Goal: Task Accomplishment & Management: Manage account settings

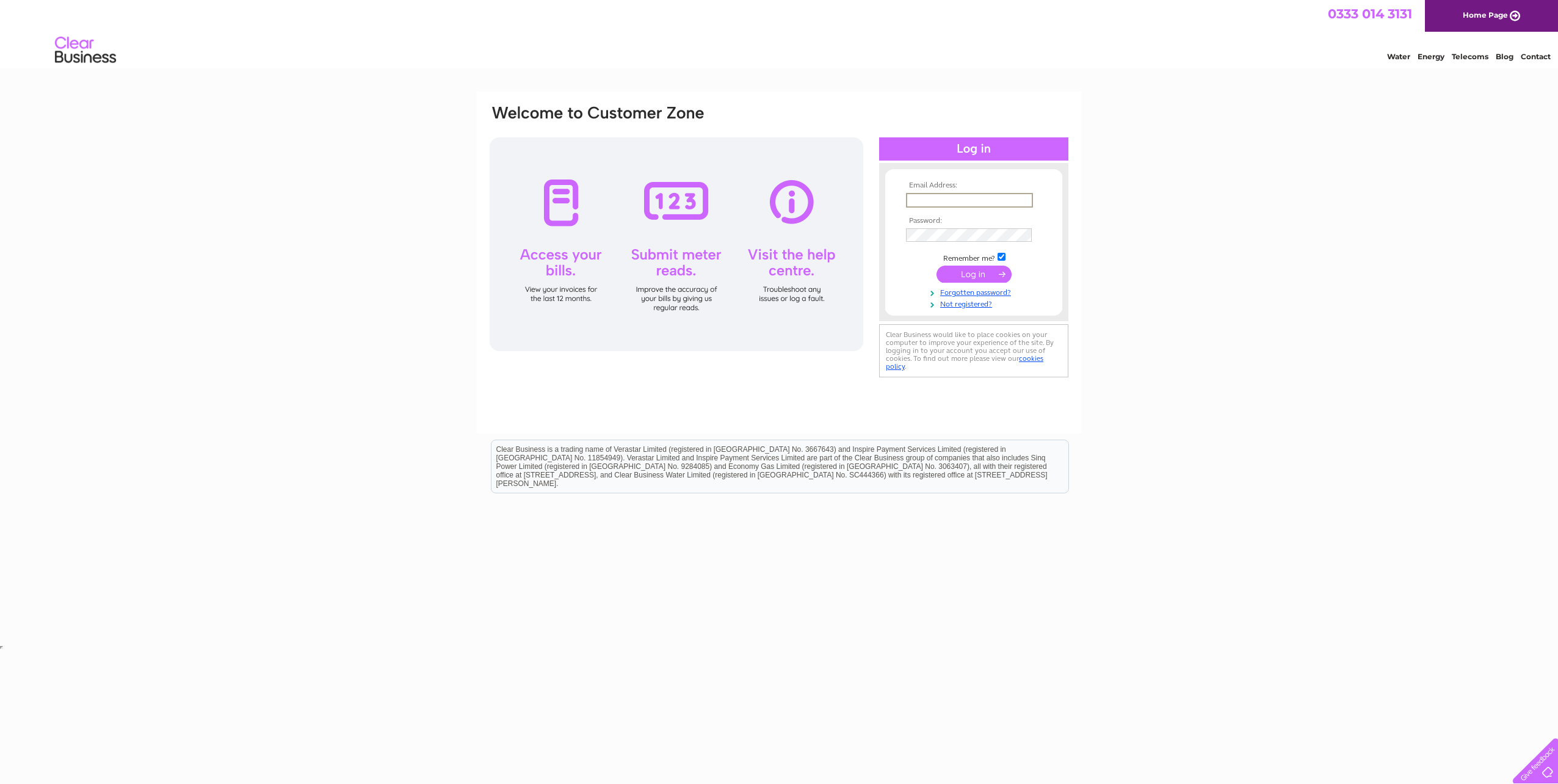
click at [996, 203] on input "text" at bounding box center [970, 200] width 127 height 15
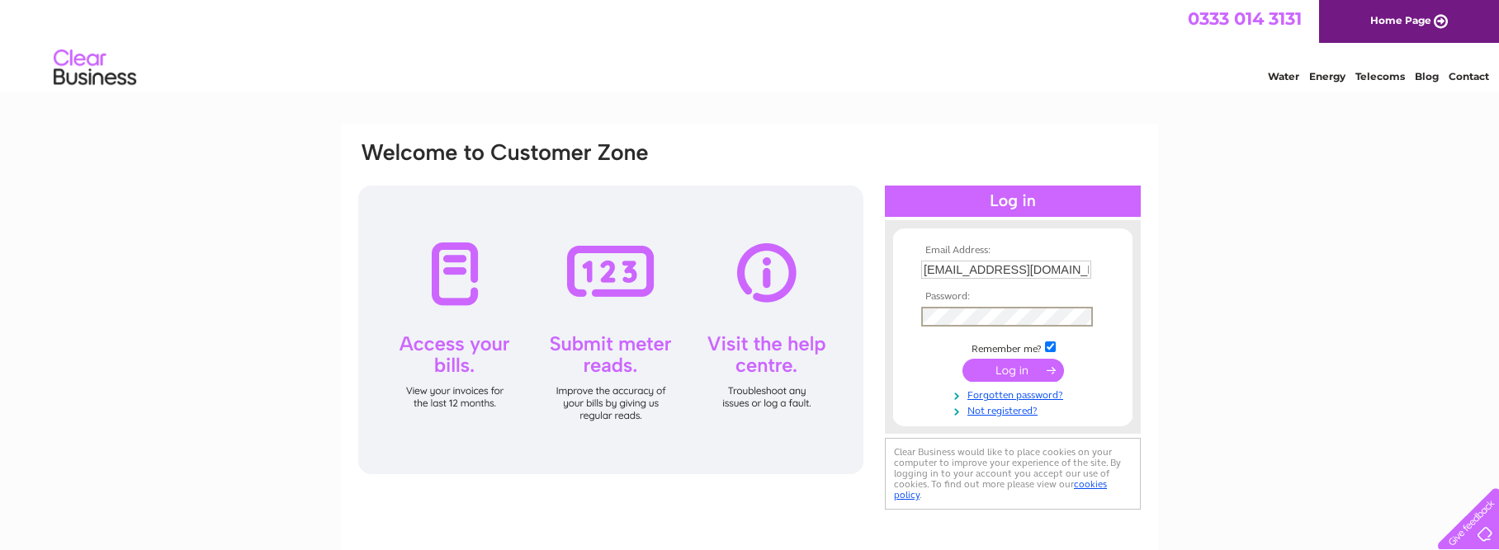
click at [1077, 271] on input "sya@eurowindenergy.com" at bounding box center [1006, 270] width 170 height 18
type input "s"
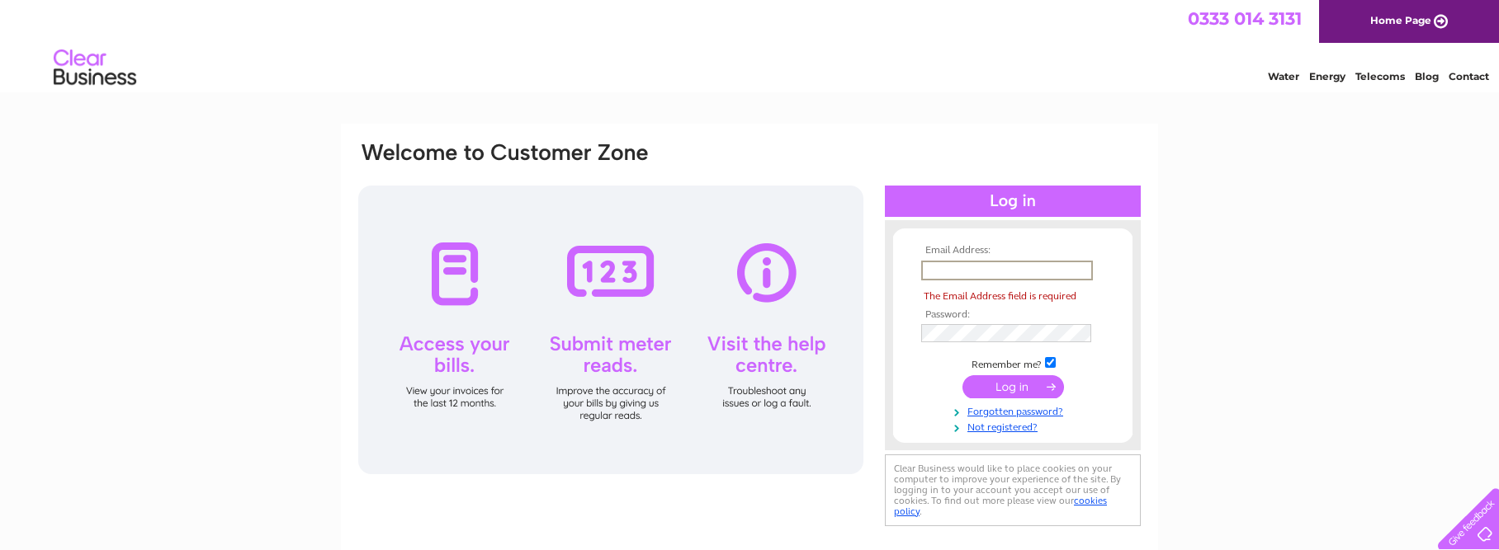
click at [1077, 271] on input "text" at bounding box center [1007, 271] width 172 height 20
type input "[EMAIL_ADDRESS][DOMAIN_NAME]"
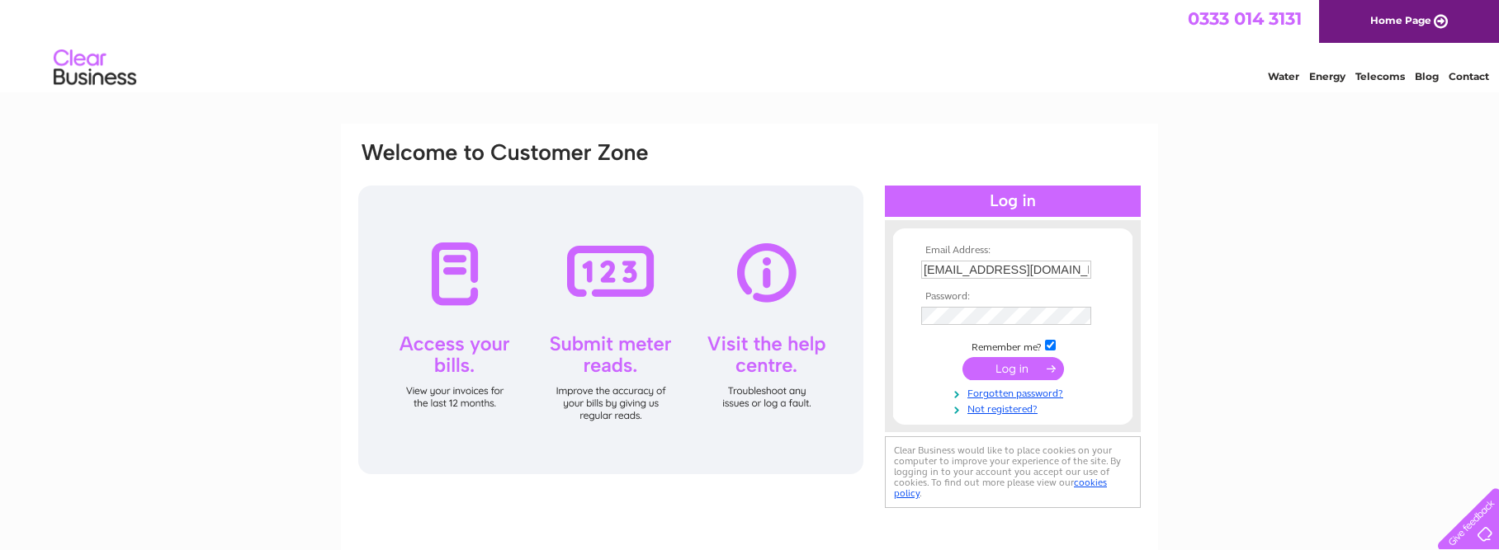
click at [1048, 372] on input "submit" at bounding box center [1013, 368] width 102 height 23
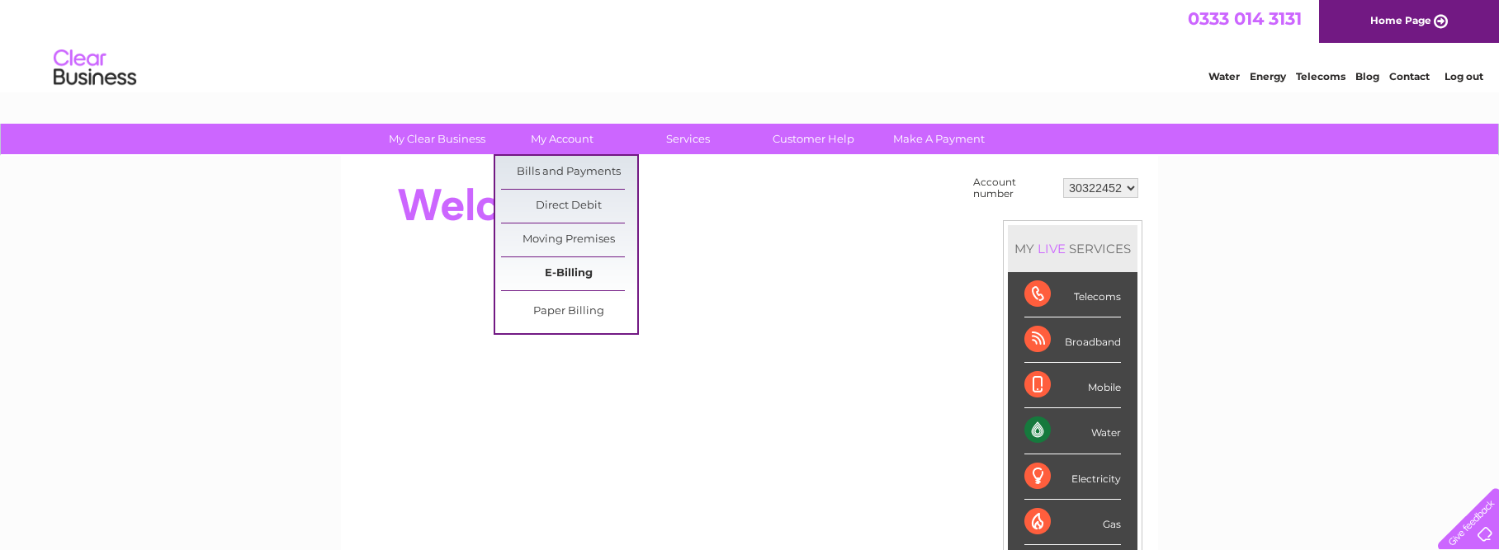
click at [572, 270] on link "E-Billing" at bounding box center [569, 273] width 136 height 33
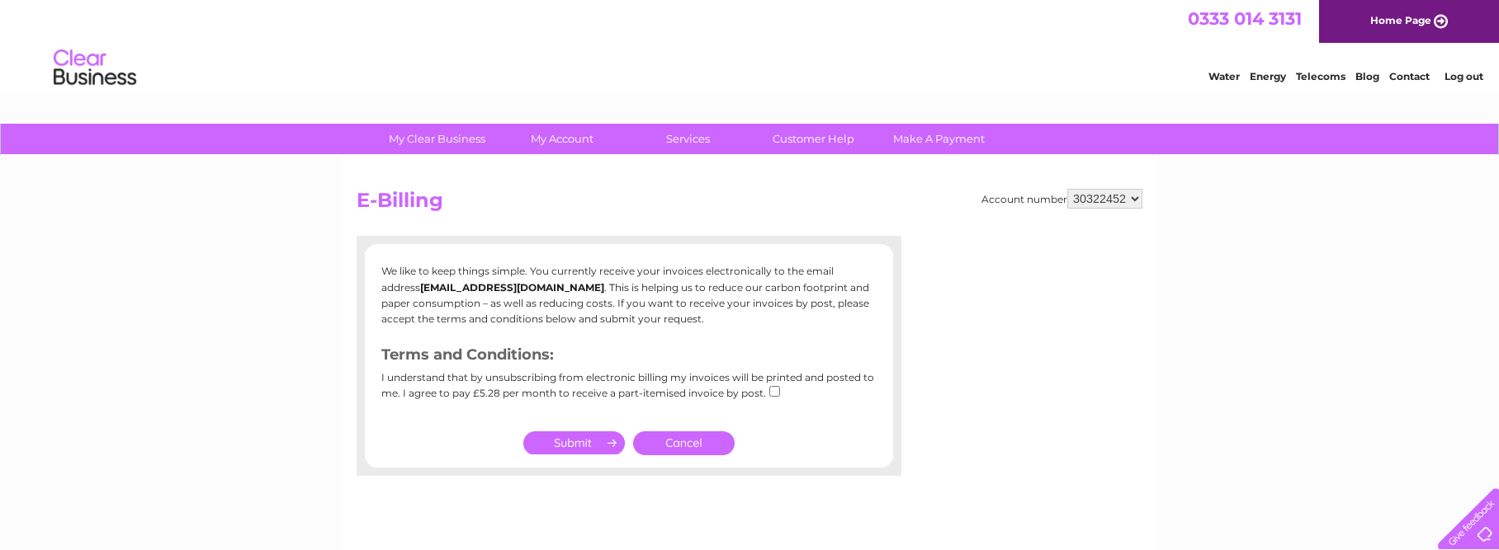
click at [771, 393] on input "checkbox" at bounding box center [774, 391] width 11 height 11
checkbox input "true"
click at [671, 439] on link "Cancel" at bounding box center [684, 444] width 102 height 24
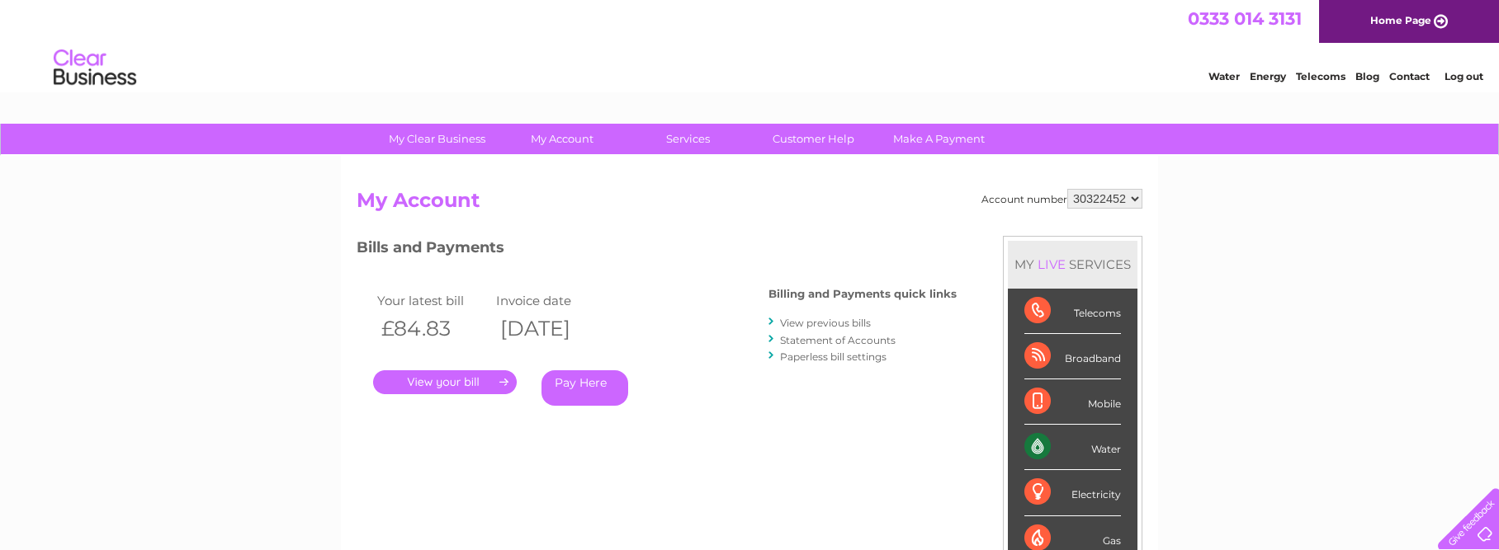
click at [452, 385] on link "." at bounding box center [445, 383] width 144 height 24
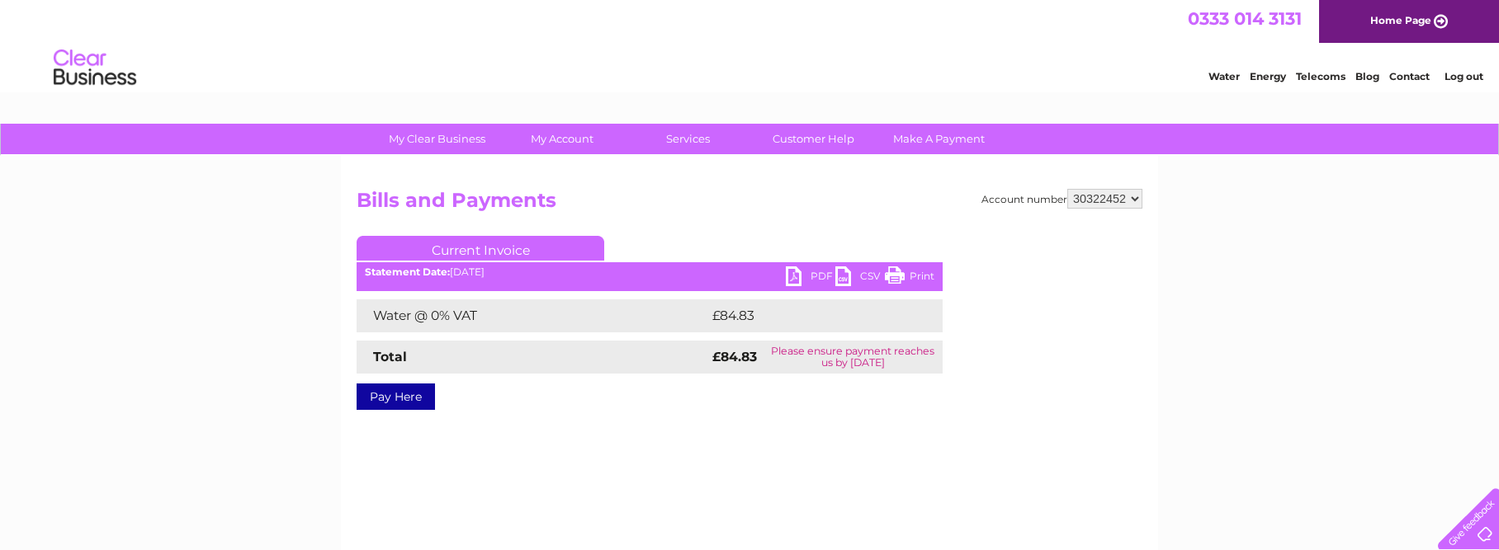
click at [799, 281] on link "PDF" at bounding box center [811, 279] width 50 height 24
click at [1482, 77] on link "Log out" at bounding box center [1463, 76] width 39 height 12
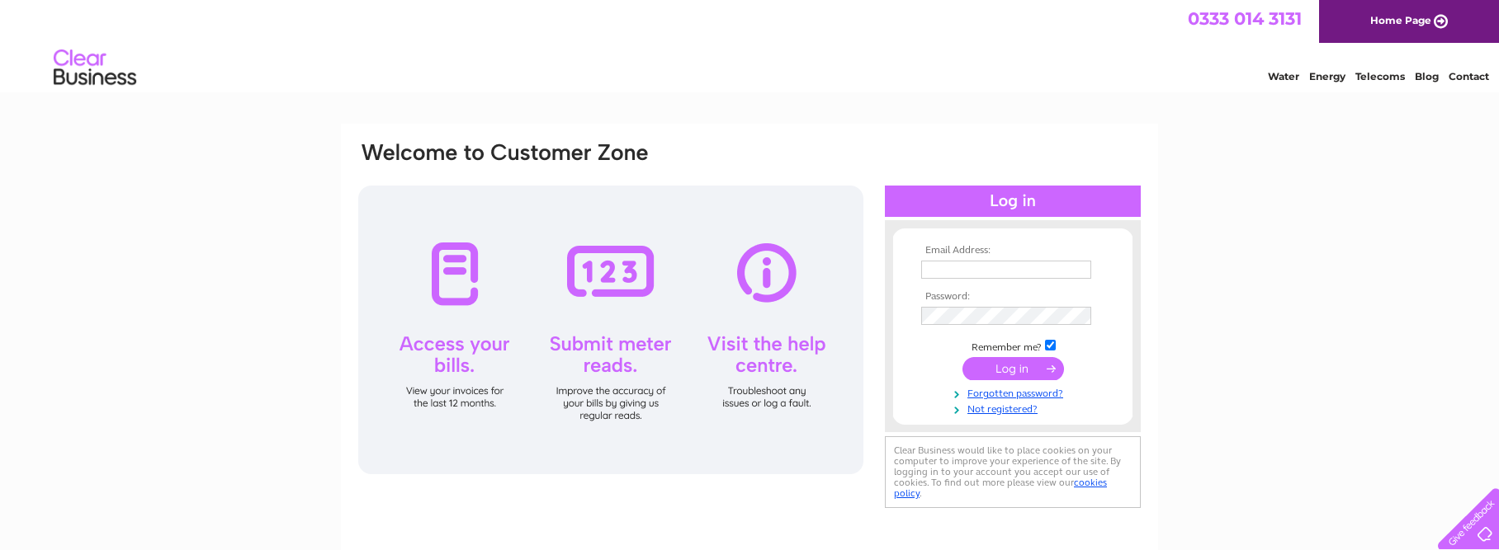
type input "corporate-uk@eurowindenergy.com"
click at [1017, 371] on input "submit" at bounding box center [1013, 368] width 102 height 23
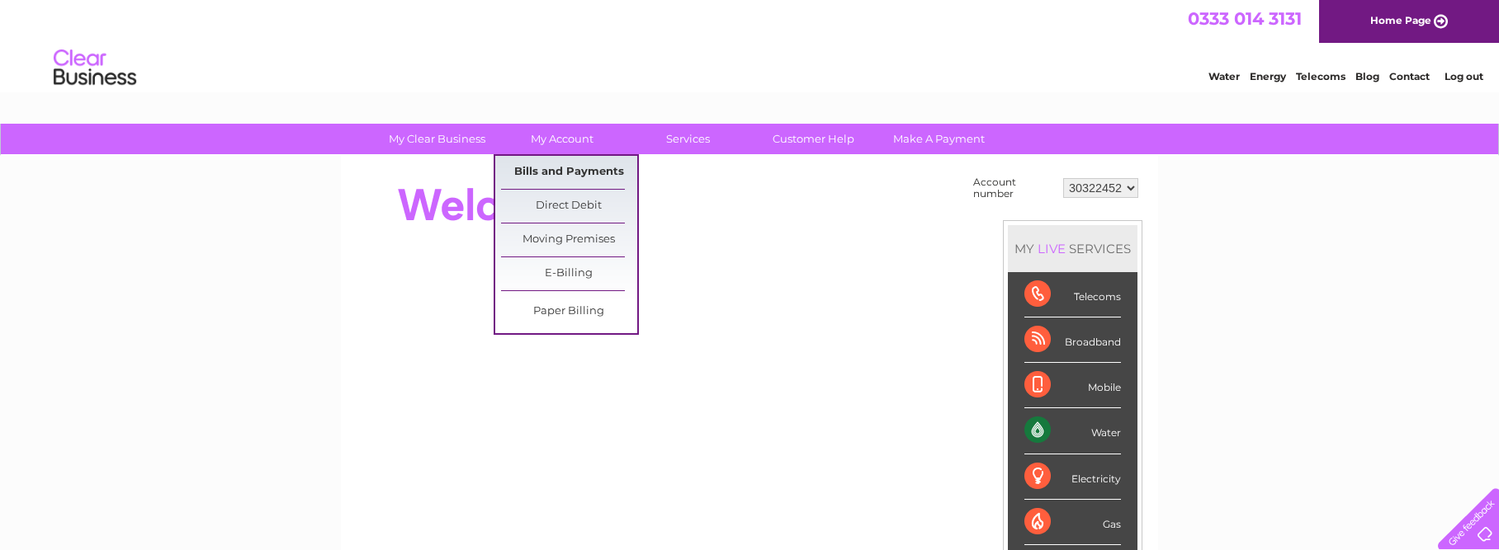
click at [560, 171] on link "Bills and Payments" at bounding box center [569, 172] width 136 height 33
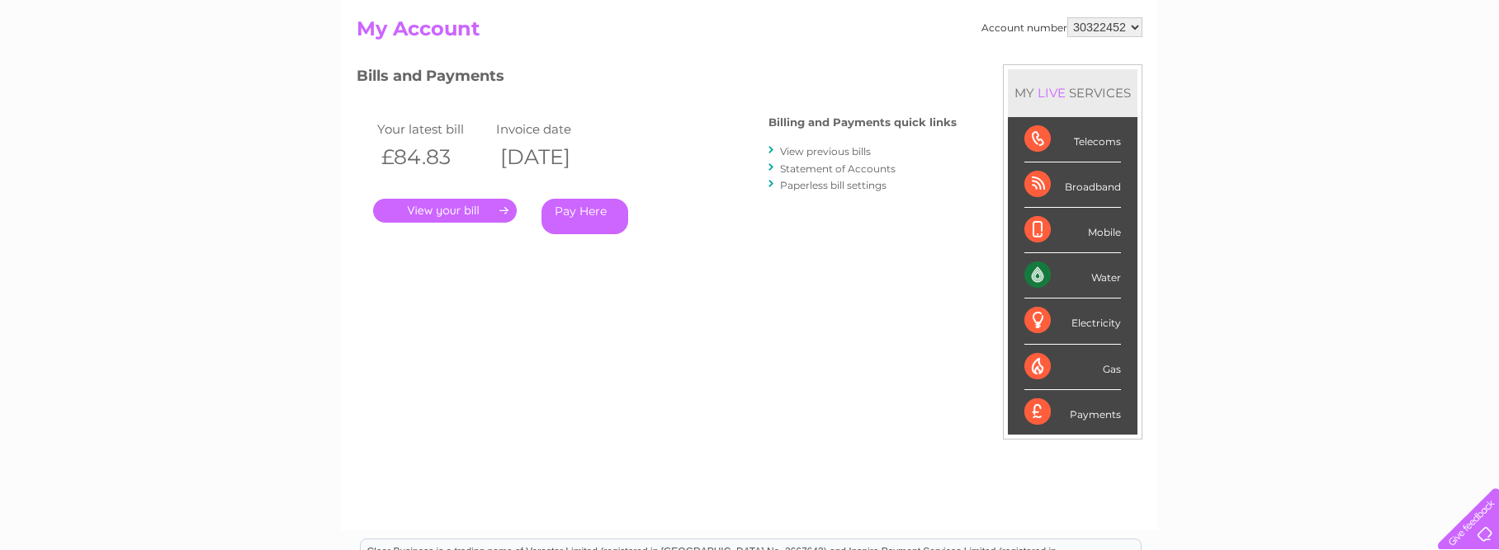
scroll to position [165, 0]
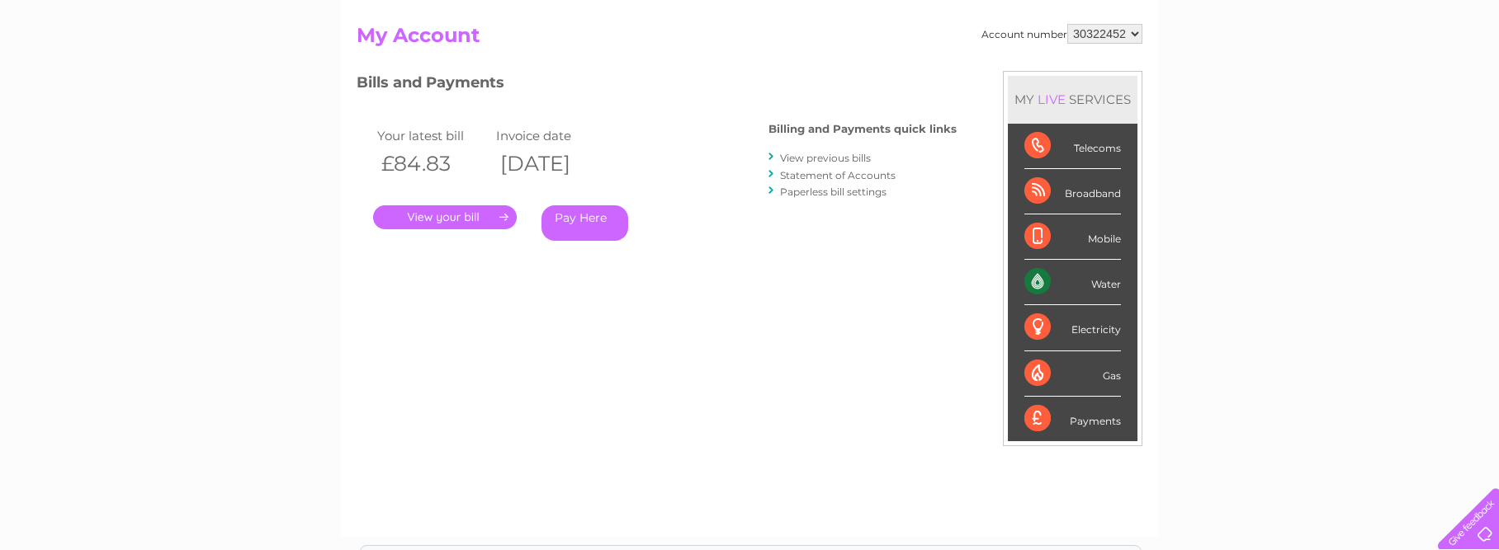
click at [853, 177] on link "Statement of Accounts" at bounding box center [838, 175] width 116 height 12
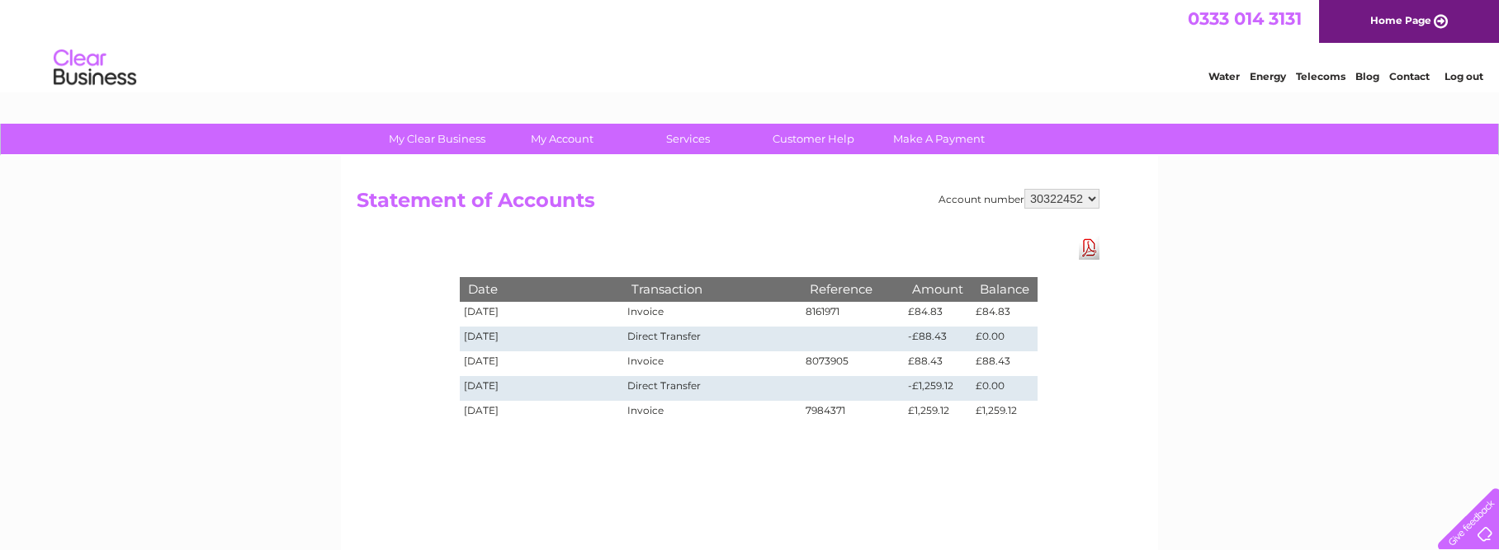
click at [1471, 76] on link "Log out" at bounding box center [1463, 76] width 39 height 12
